Goal: Book appointment/travel/reservation

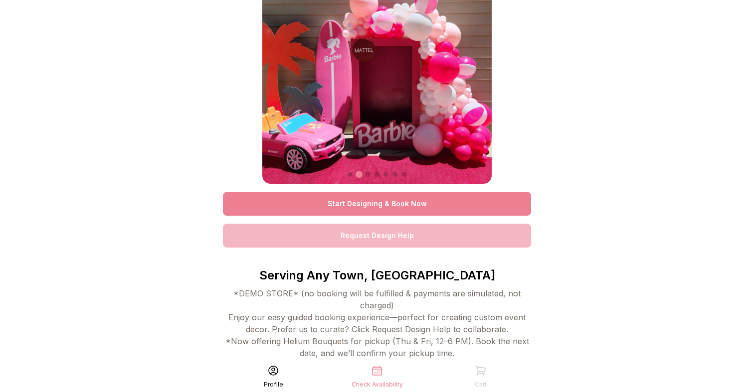
scroll to position [44, 0]
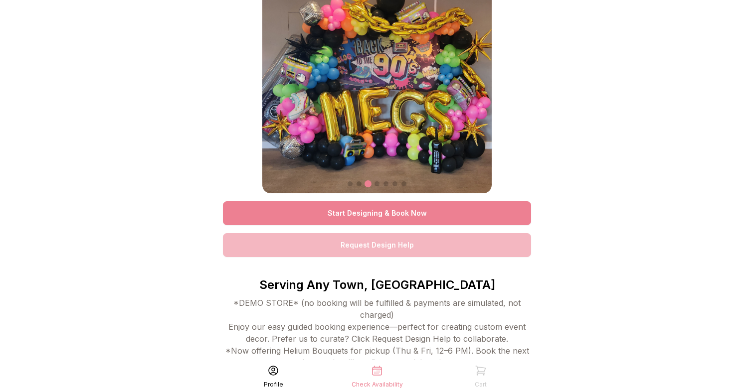
click at [442, 214] on link "Start Designing & Book Now" at bounding box center [377, 213] width 308 height 24
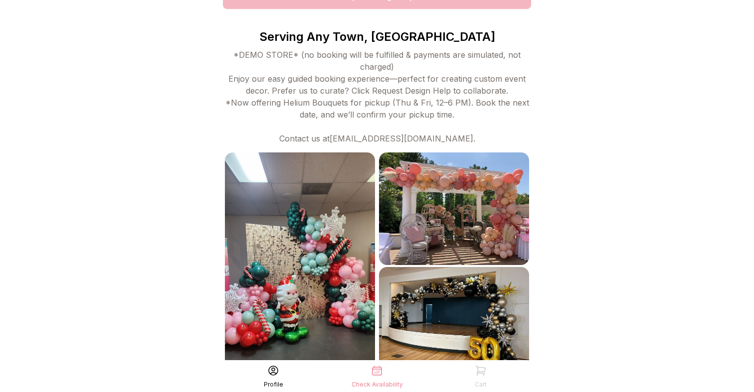
scroll to position [298, 0]
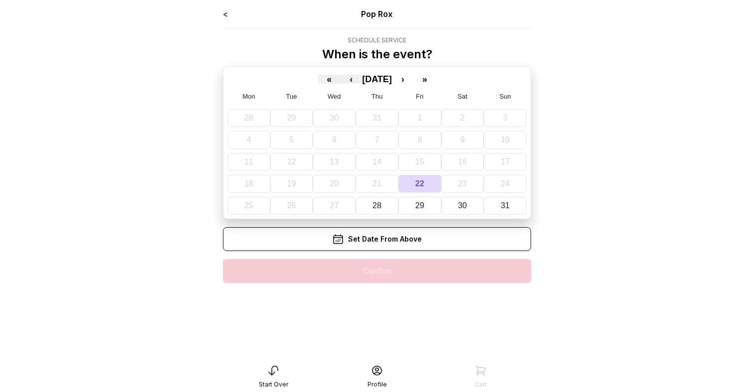
click at [654, 147] on main "< Pop Rox Schedule Service When is the event? « ‹ [DATE] › » Mon Tue Wed Thu Fr…" at bounding box center [377, 196] width 754 height 392
click at [508, 206] on abbr "31" at bounding box center [505, 205] width 9 height 8
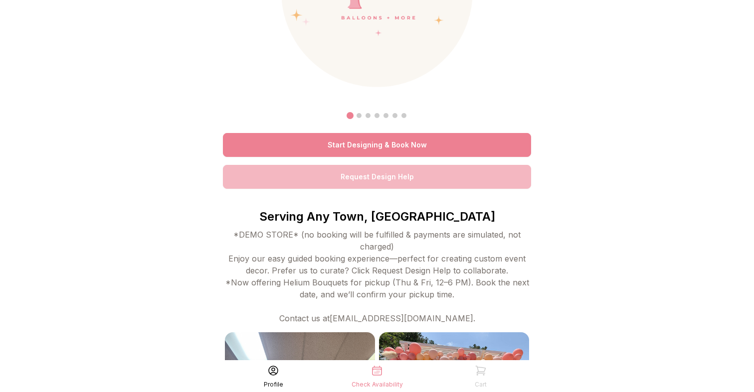
scroll to position [108, 0]
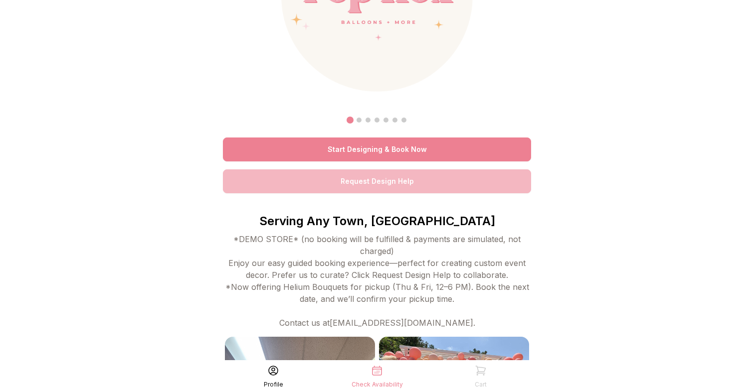
click at [419, 99] on div at bounding box center [376, 14] width 229 height 229
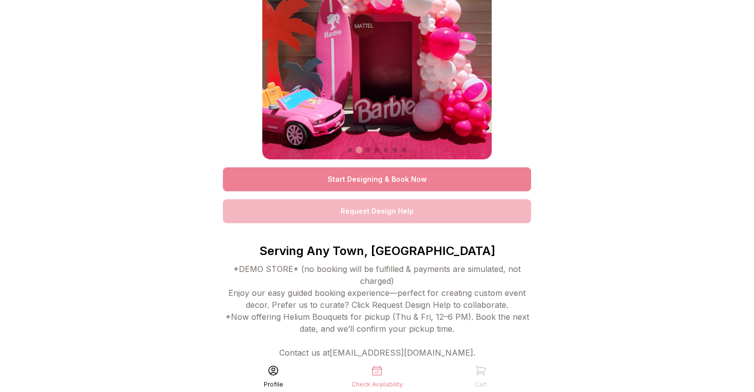
scroll to position [71, 0]
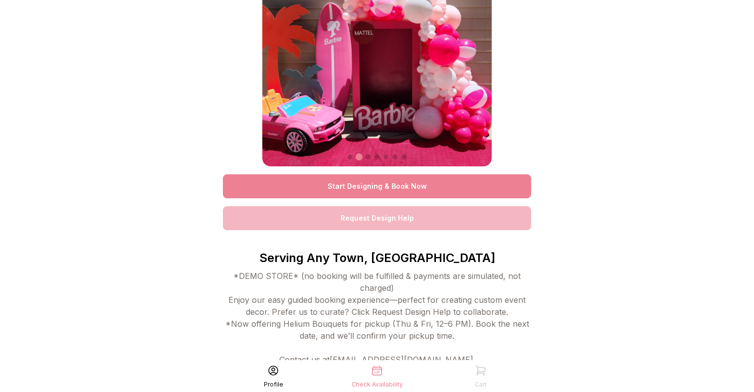
click at [378, 271] on div "*DEMO STORE* (no booking will be fulfilled & payments are simulated, not charge…" at bounding box center [377, 318] width 308 height 96
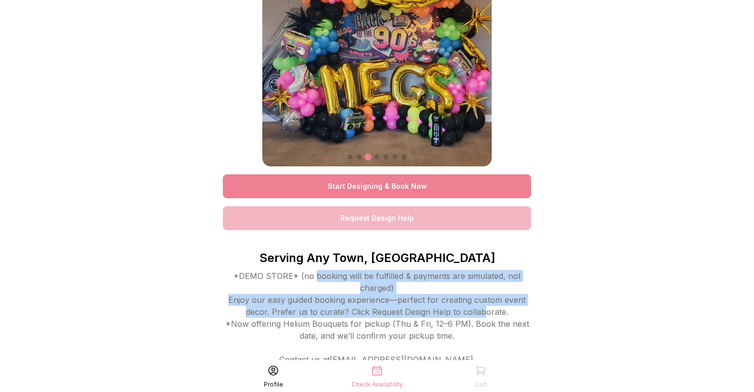
drag, startPoint x: 315, startPoint y: 279, endPoint x: 482, endPoint y: 306, distance: 169.3
click at [482, 306] on div "*DEMO STORE* (no booking will be fulfilled & payments are simulated, not charge…" at bounding box center [377, 318] width 308 height 96
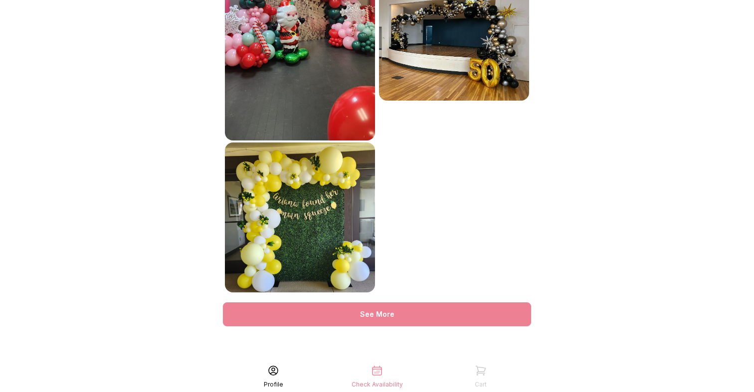
scroll to position [571, 0]
click at [482, 306] on div "See More" at bounding box center [377, 315] width 308 height 24
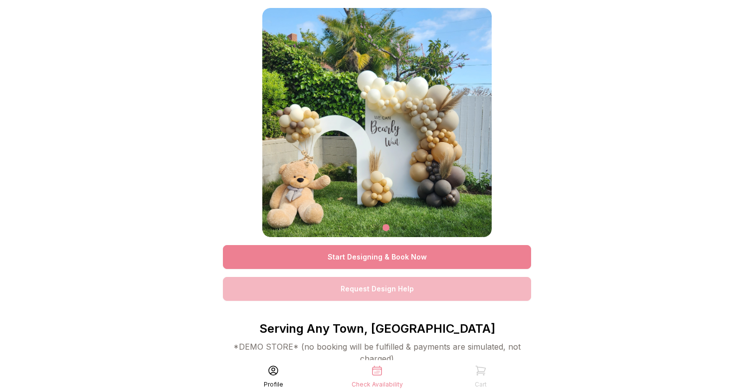
scroll to position [0, 0]
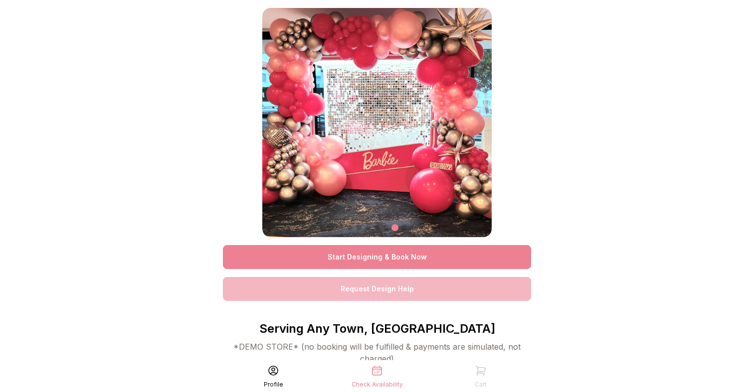
click at [439, 293] on link "Request Design Help" at bounding box center [377, 289] width 308 height 24
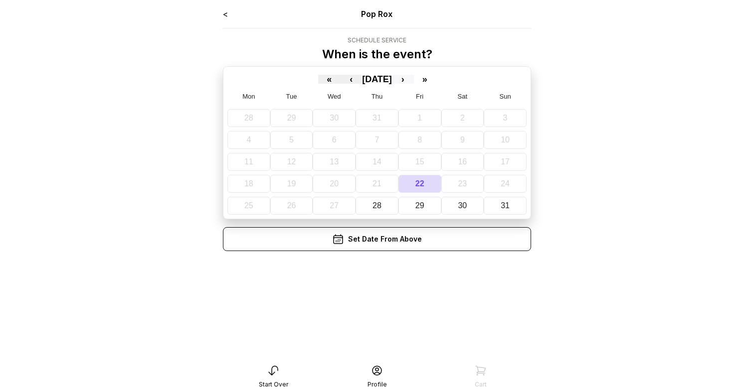
click at [411, 80] on button "›" at bounding box center [403, 79] width 22 height 9
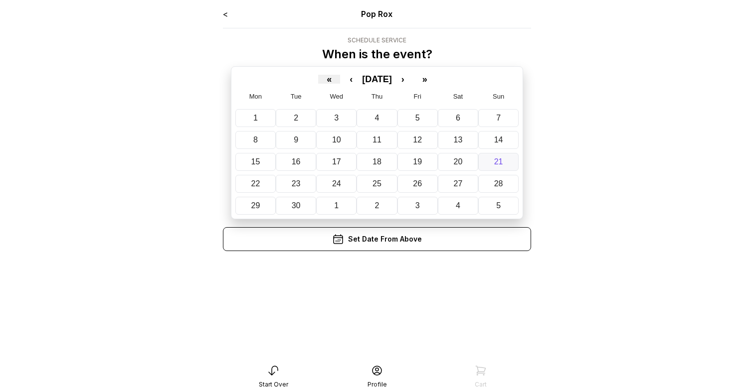
click at [502, 162] on abbr "21" at bounding box center [498, 162] width 9 height 8
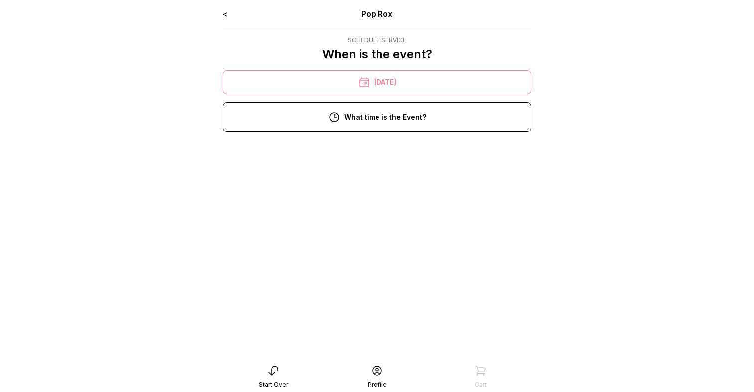
click at [409, 246] on div "4:00 pm" at bounding box center [377, 248] width 292 height 24
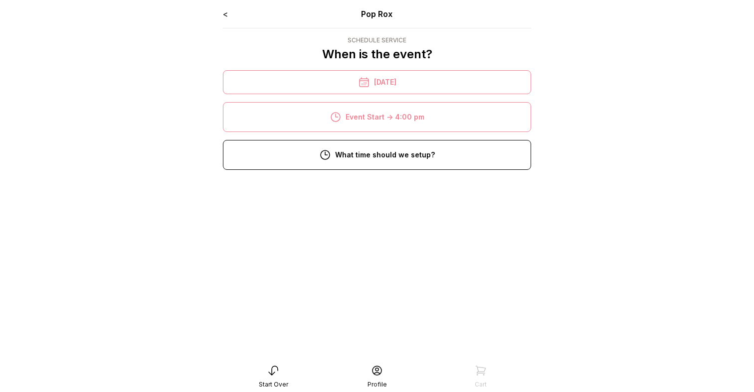
click at [423, 221] on div "12:00 pm" at bounding box center [377, 222] width 292 height 24
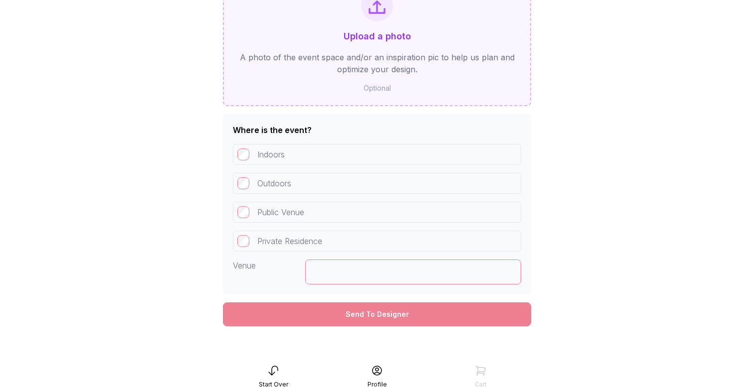
scroll to position [567, 0]
